Goal: Transaction & Acquisition: Purchase product/service

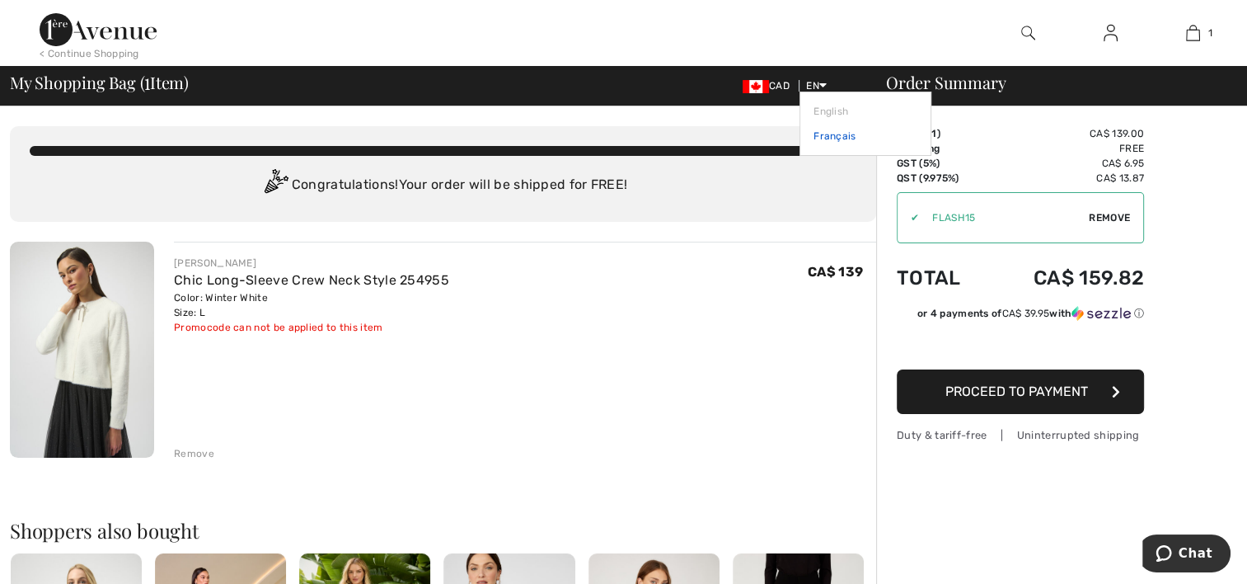
click at [824, 135] on link "Français" at bounding box center [866, 136] width 104 height 25
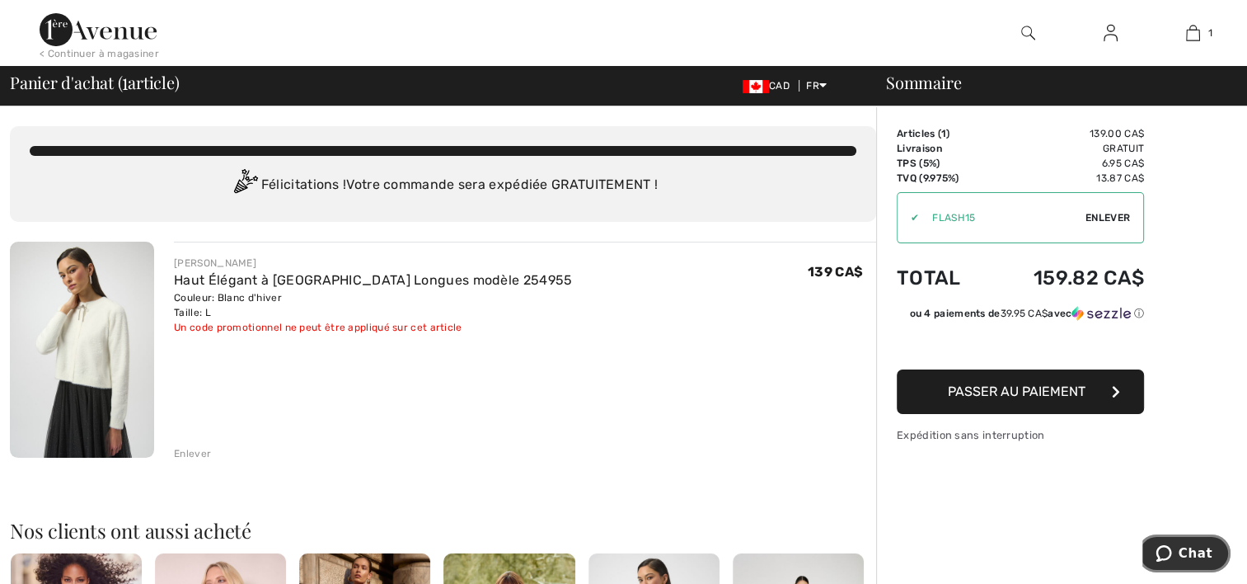
click at [1202, 546] on span "Chat" at bounding box center [1196, 553] width 34 height 15
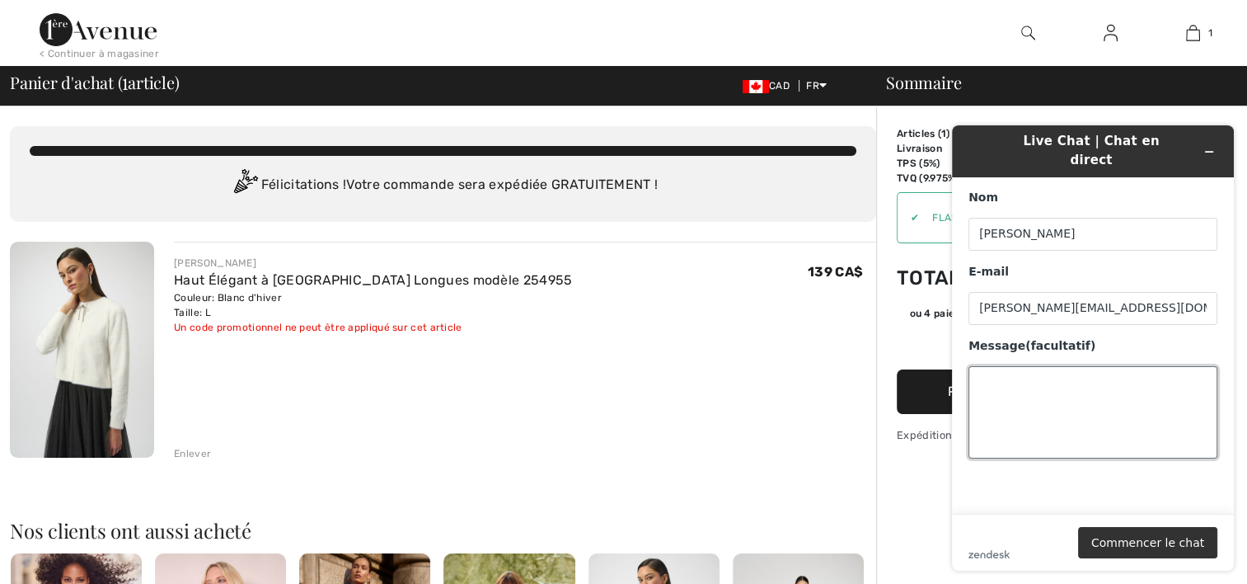
click at [1005, 371] on textarea "Message (facultatif)" at bounding box center [1093, 412] width 249 height 92
type textarea "j'ai recu un e-mail spécifiant que j'ai un 15% de rabais sur premiere commande.…"
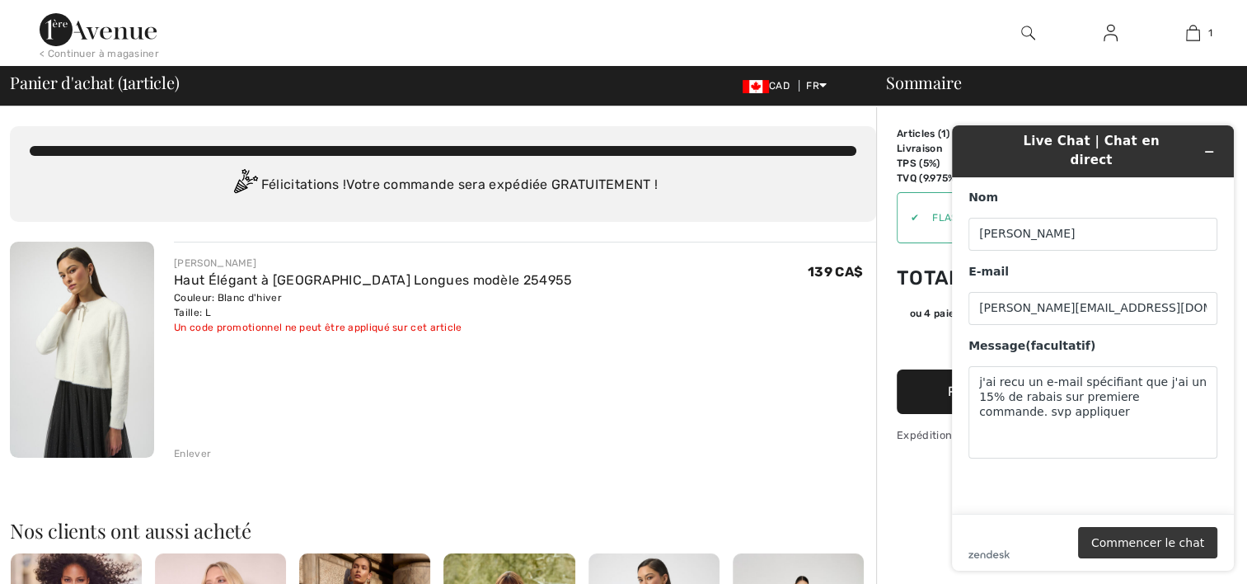
click at [1152, 542] on button "Commencer le chat" at bounding box center [1147, 542] width 139 height 31
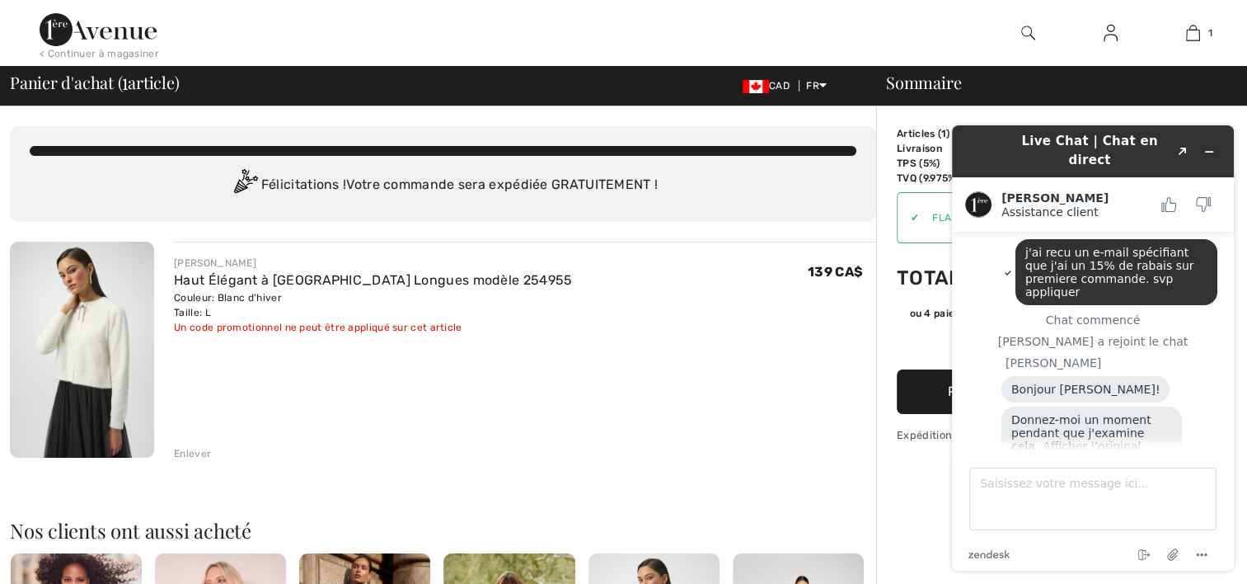
scroll to position [98, 0]
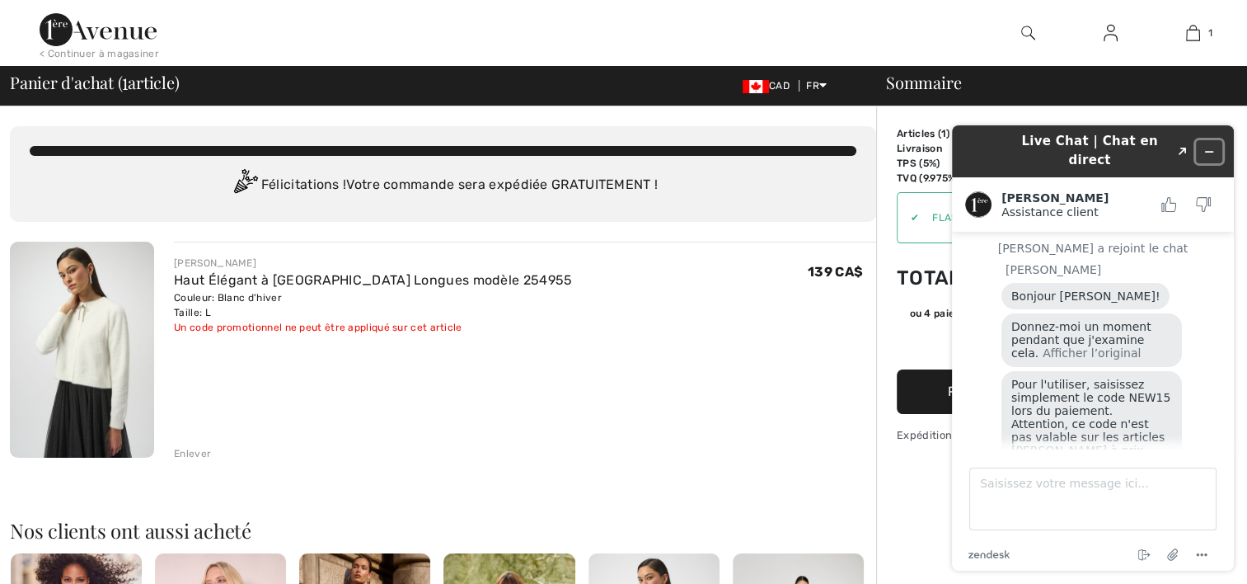
click at [1211, 146] on icon "Réduire le widget" at bounding box center [1210, 152] width 12 height 12
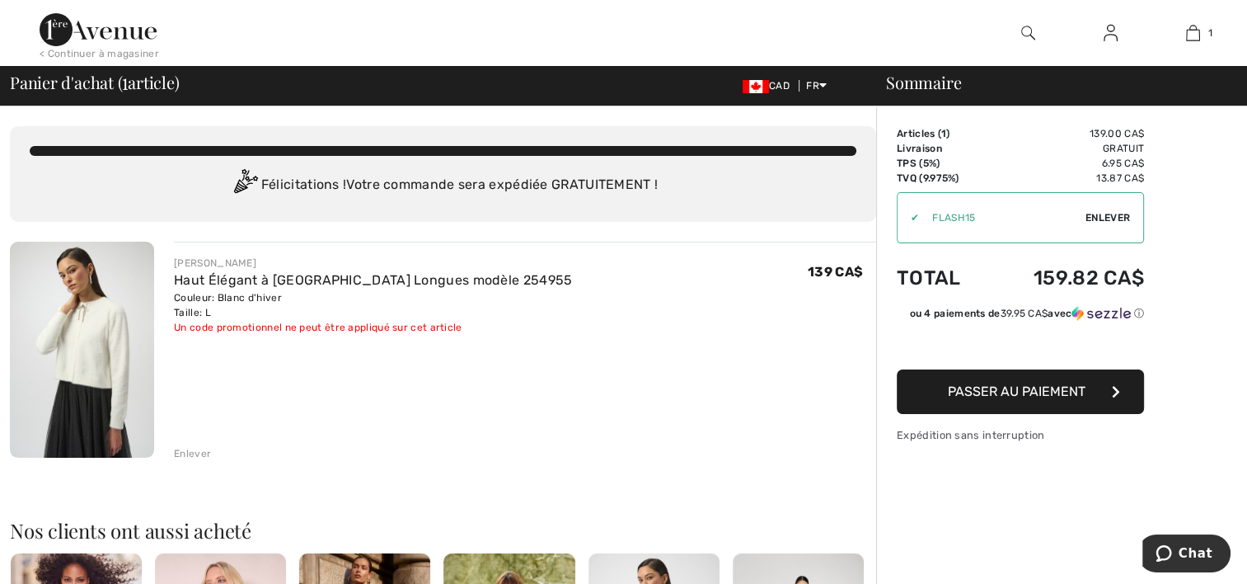
click at [1105, 215] on span "Enlever" at bounding box center [1108, 217] width 45 height 15
click at [1029, 218] on input "TEXT" at bounding box center [991, 217] width 186 height 49
type input "NEW15"
click at [1101, 214] on span "Utiliser" at bounding box center [1107, 217] width 46 height 15
click at [1191, 559] on span "Chat" at bounding box center [1196, 553] width 34 height 15
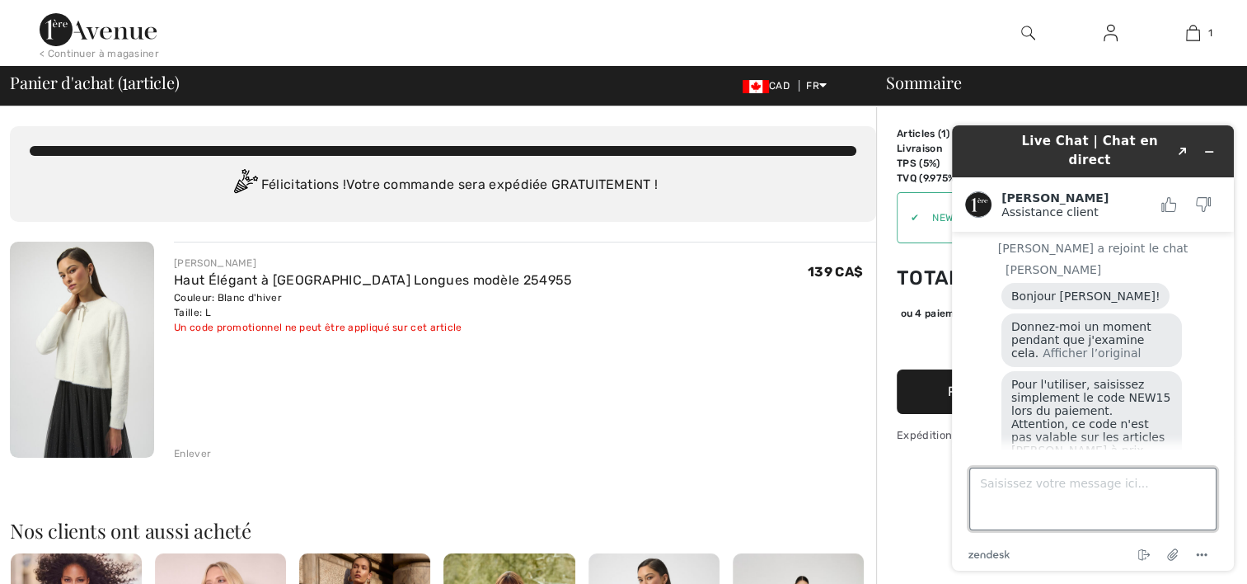
click at [1006, 498] on textarea "Saisissez votre message ici..." at bounding box center [1093, 498] width 247 height 63
type textarea "le email recu ne dit aucunement que cela s'applique seulement sur les soldes"
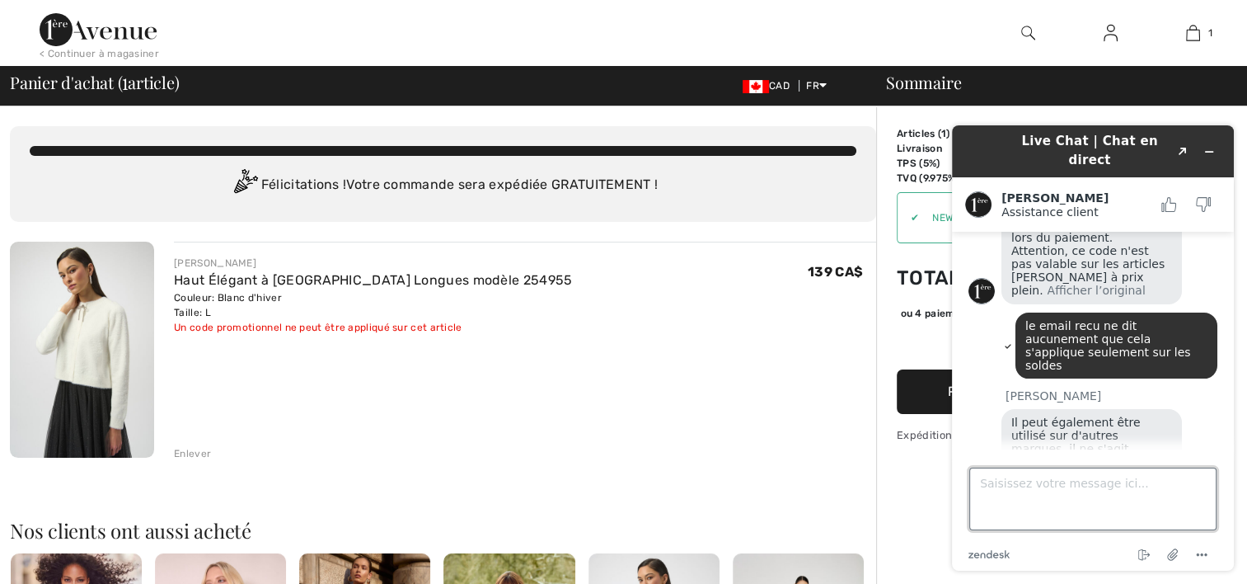
scroll to position [271, 0]
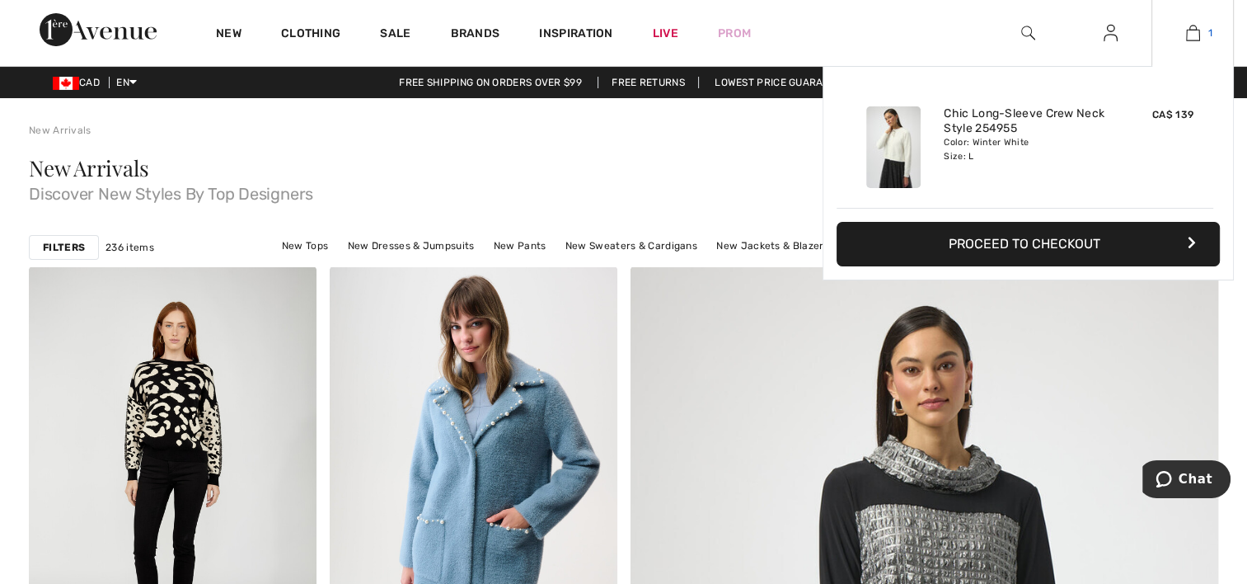
click at [1194, 34] on img at bounding box center [1193, 33] width 14 height 20
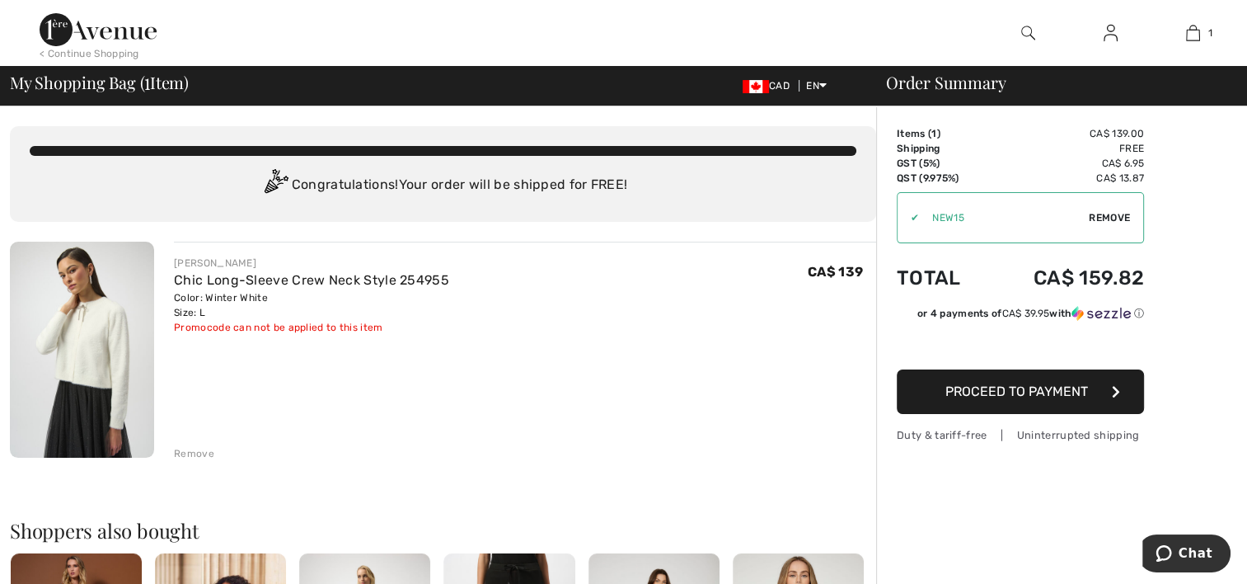
click at [1018, 392] on span "Proceed to Payment" at bounding box center [1017, 391] width 143 height 16
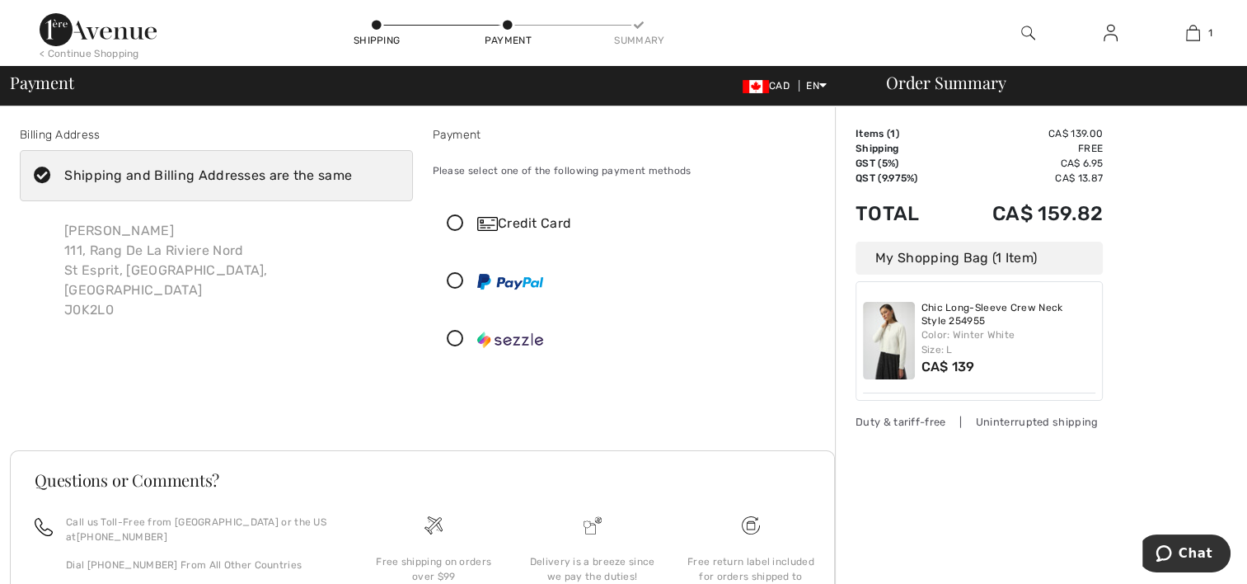
click at [453, 218] on icon at bounding box center [456, 223] width 44 height 17
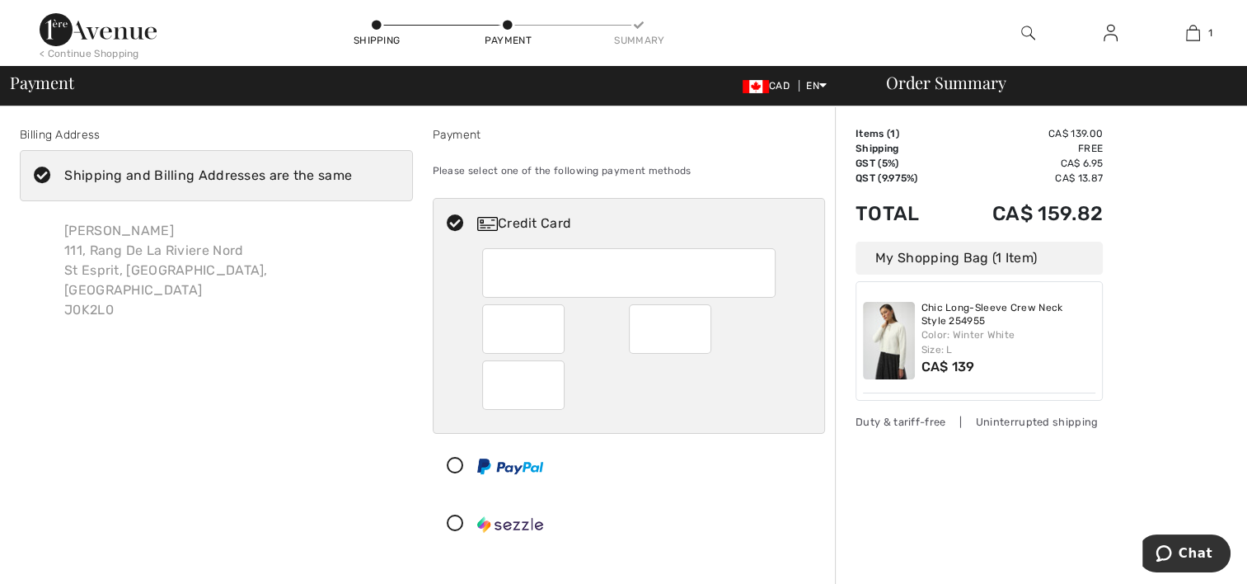
drag, startPoint x: 533, startPoint y: 402, endPoint x: 296, endPoint y: 358, distance: 241.6
click at [296, 358] on div "Billing Address Shipping and Billing Addresses are the same [PERSON_NAME] [STRE…" at bounding box center [216, 341] width 413 height 430
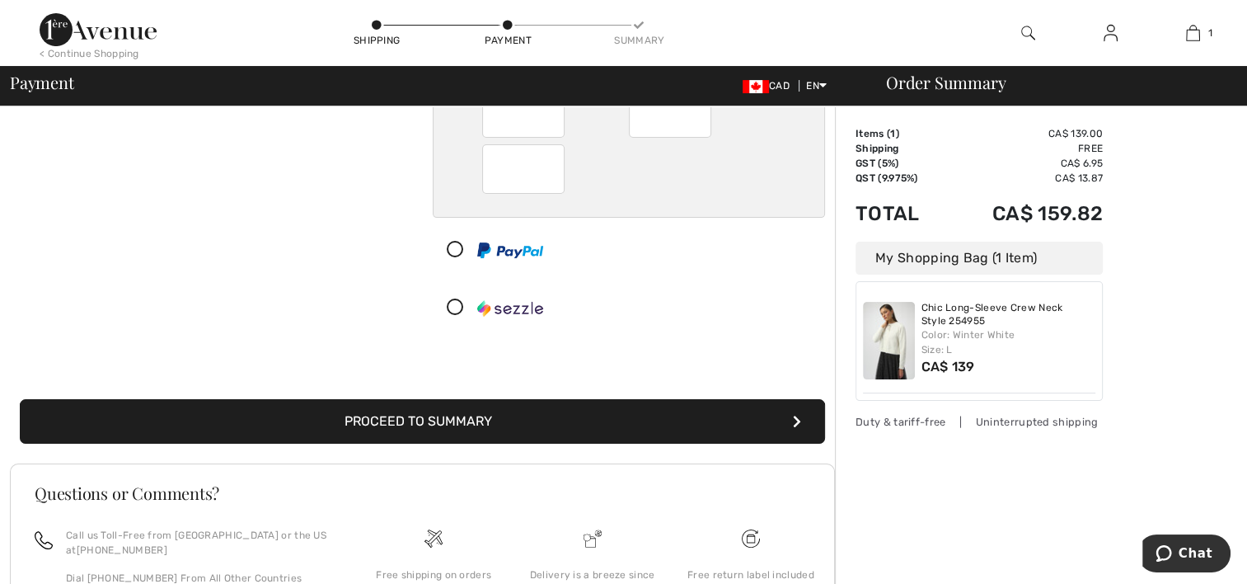
scroll to position [222, 0]
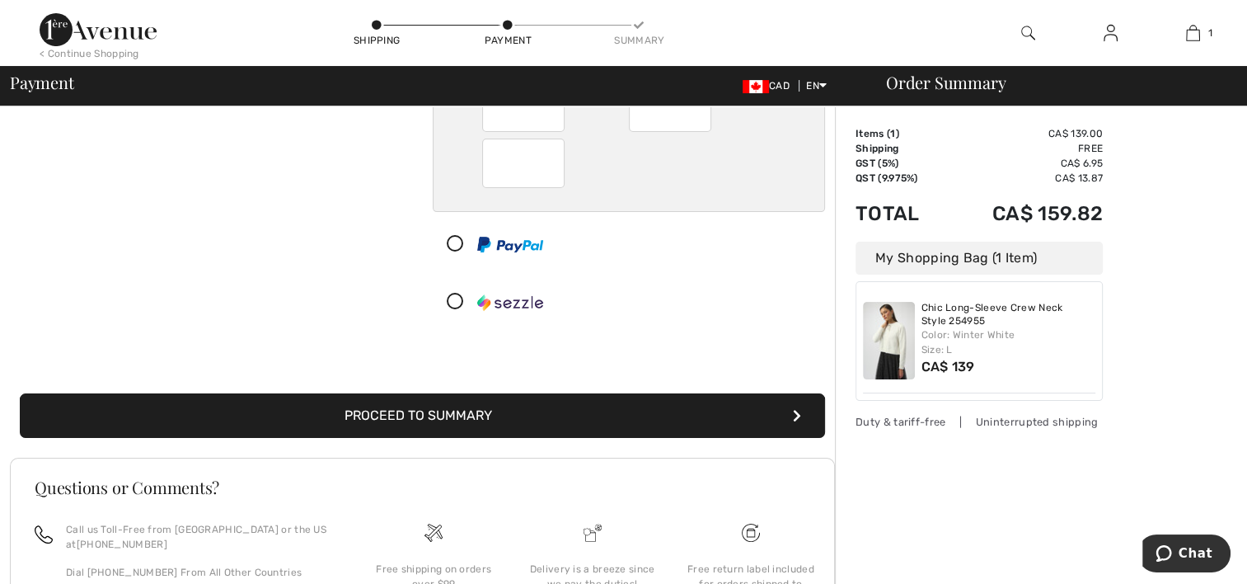
click at [446, 416] on button "Proceed to Summary" at bounding box center [422, 415] width 805 height 45
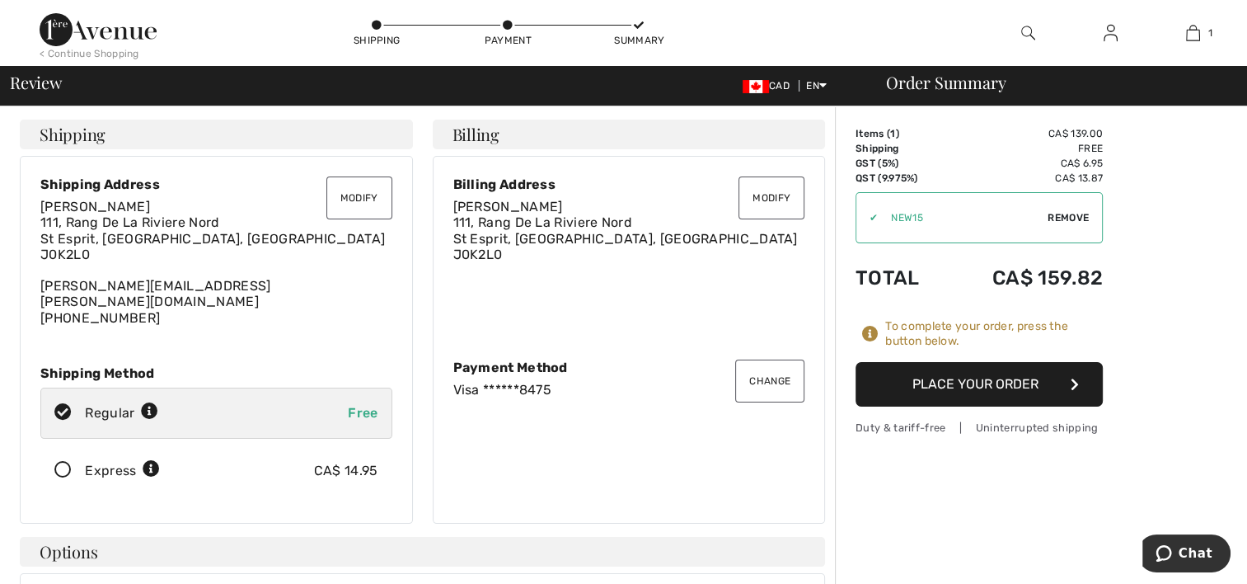
click at [979, 378] on button "Place Your Order" at bounding box center [979, 384] width 247 height 45
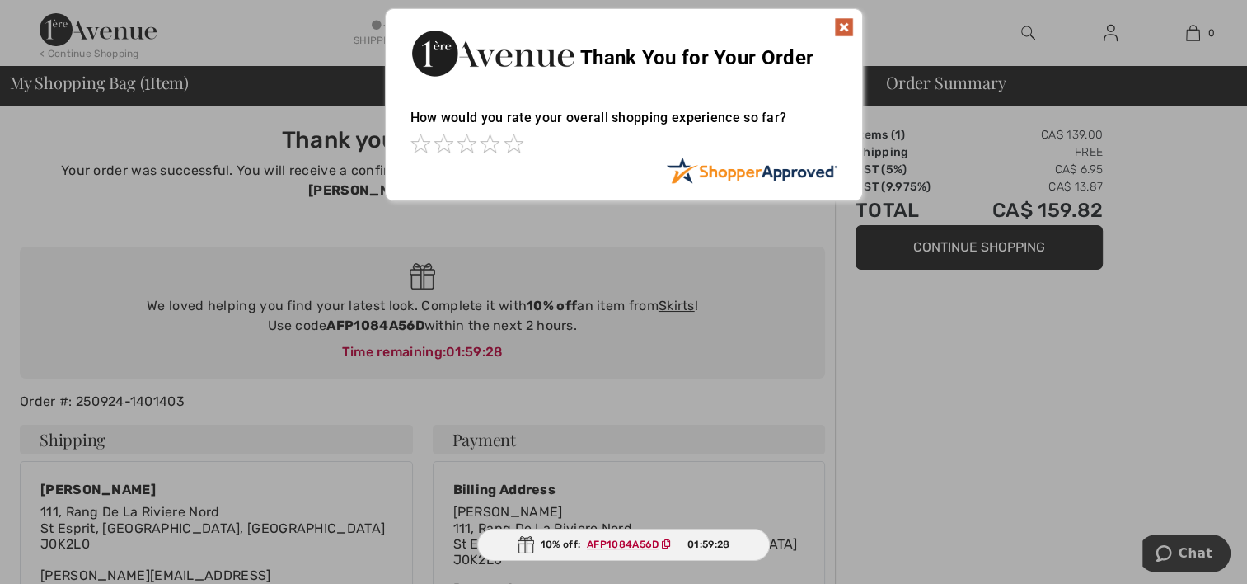
click at [841, 24] on img at bounding box center [844, 27] width 20 height 20
